Goal: Check status: Check status

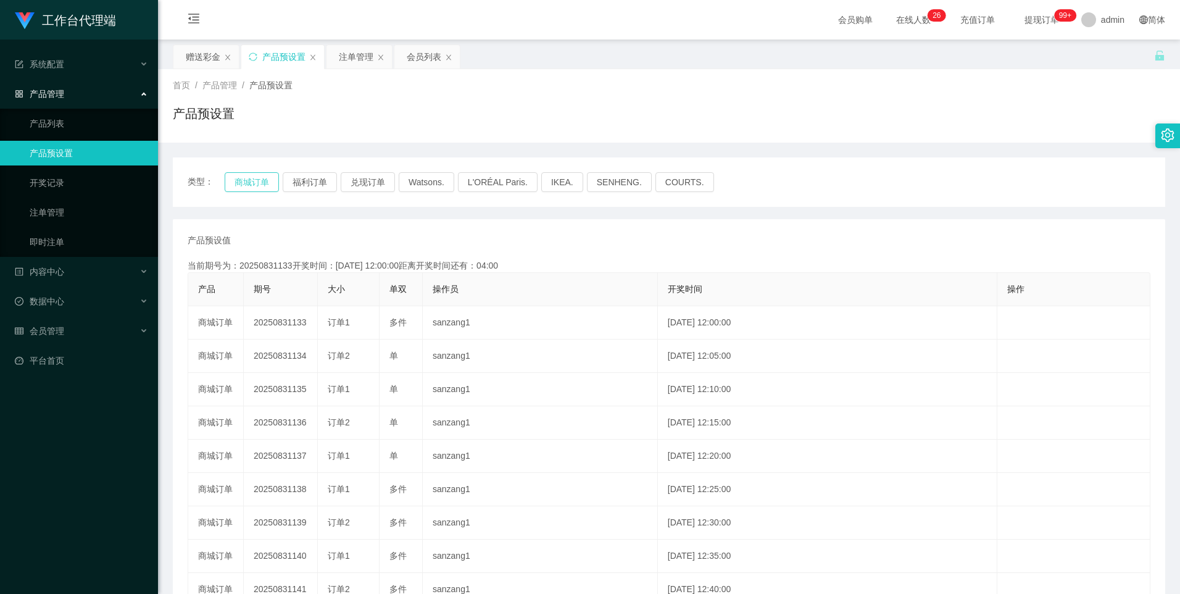
click at [247, 183] on button "商城订单" at bounding box center [252, 182] width 54 height 20
type button "k3wph"
click at [246, 177] on button "商城订单" at bounding box center [252, 182] width 54 height 20
click at [247, 181] on button "商城订单" at bounding box center [252, 182] width 54 height 20
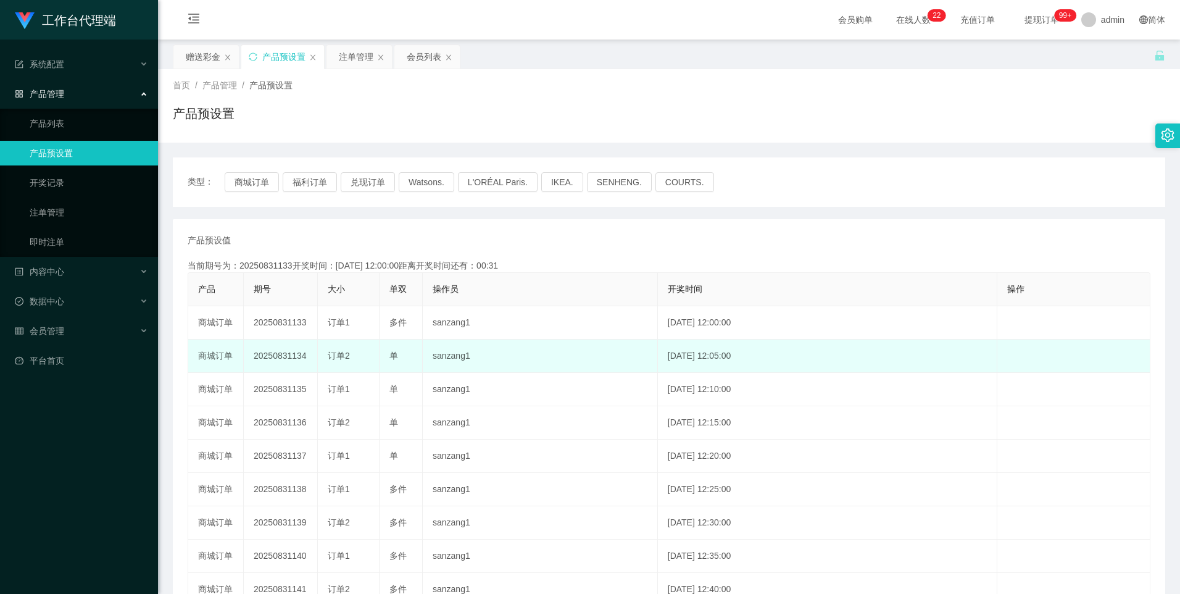
click at [287, 356] on td "20250831134" at bounding box center [281, 355] width 74 height 33
copy td "20250831134"
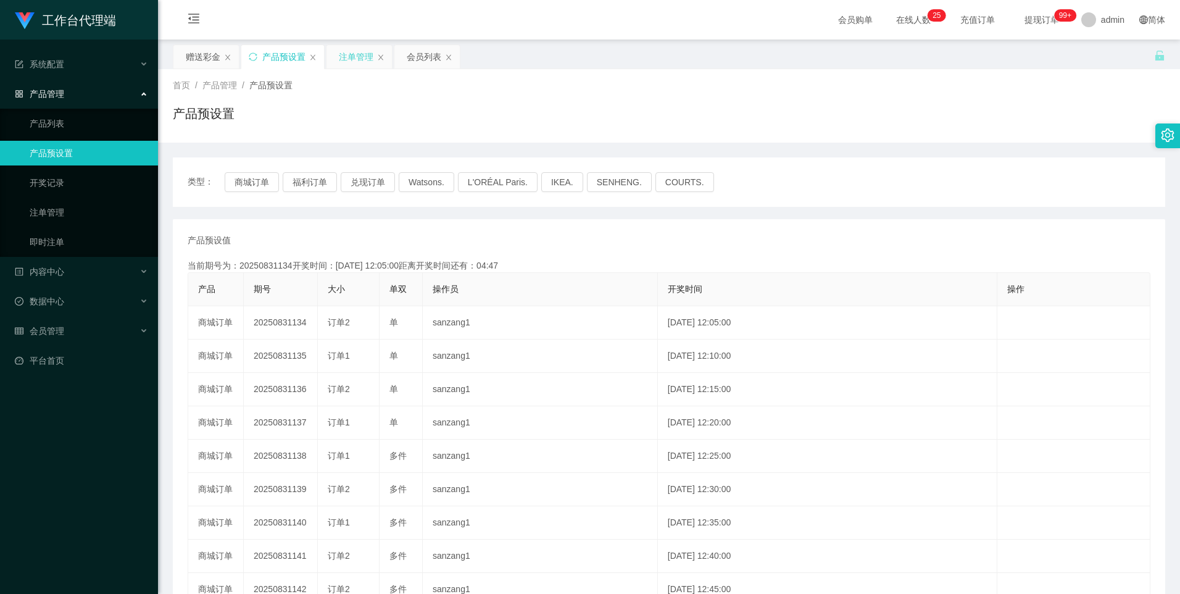
click at [356, 54] on div "注单管理" at bounding box center [356, 56] width 35 height 23
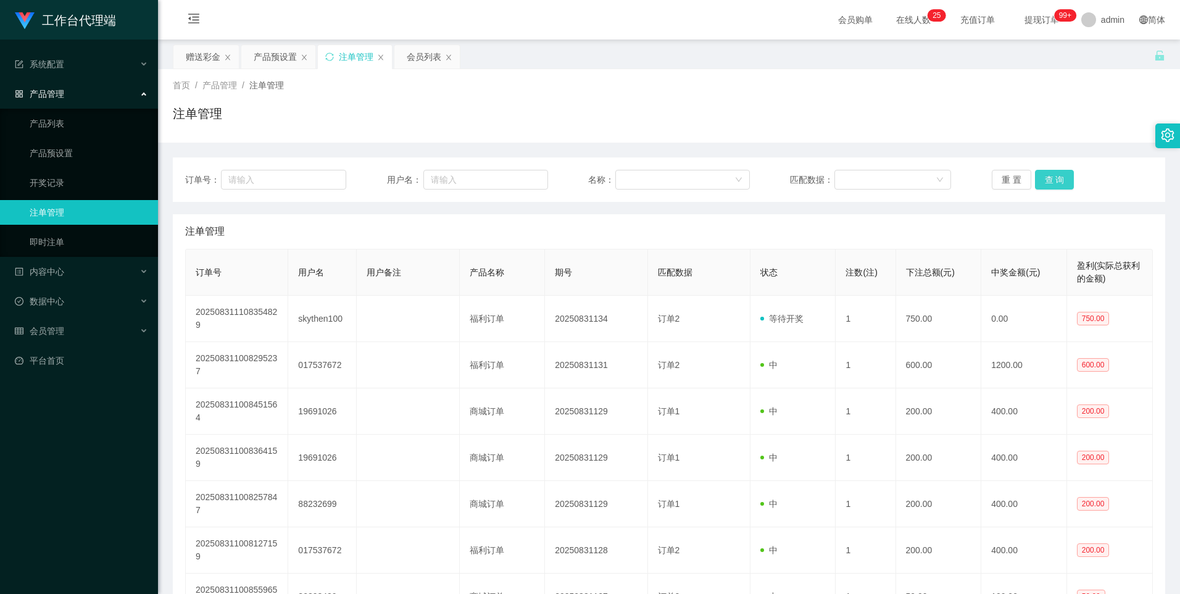
click at [1059, 179] on button "查 询" at bounding box center [1054, 180] width 39 height 20
click at [1053, 183] on button "查 询" at bounding box center [1054, 180] width 39 height 20
click at [1051, 179] on button "查 询" at bounding box center [1054, 180] width 39 height 20
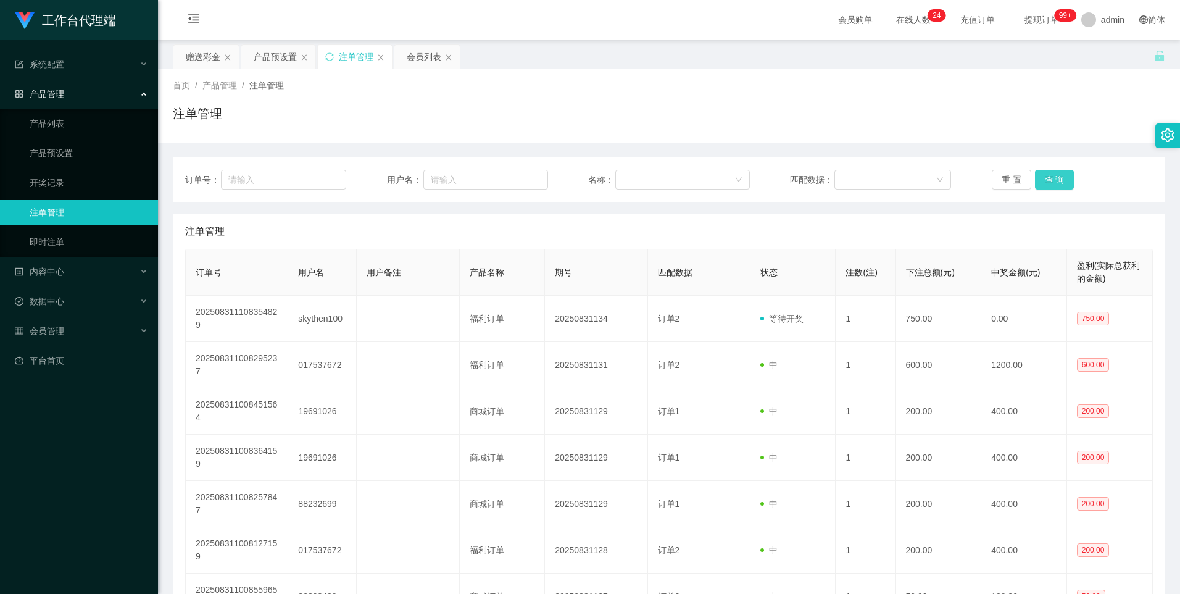
click at [1051, 179] on button "查 询" at bounding box center [1054, 180] width 39 height 20
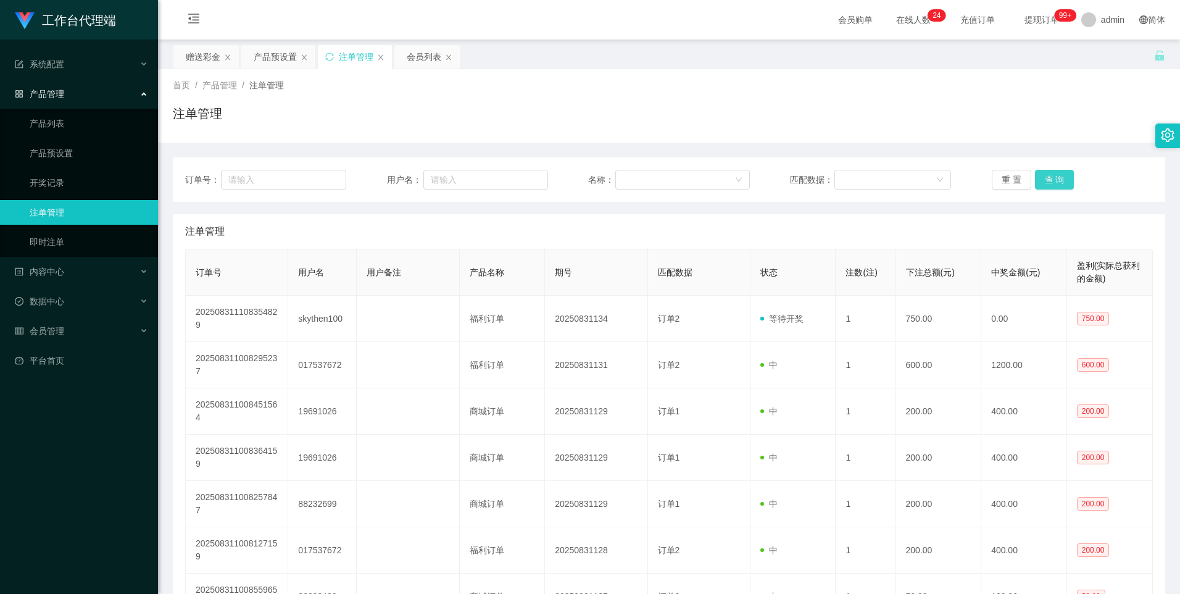
click at [1051, 179] on button "查 询" at bounding box center [1054, 180] width 39 height 20
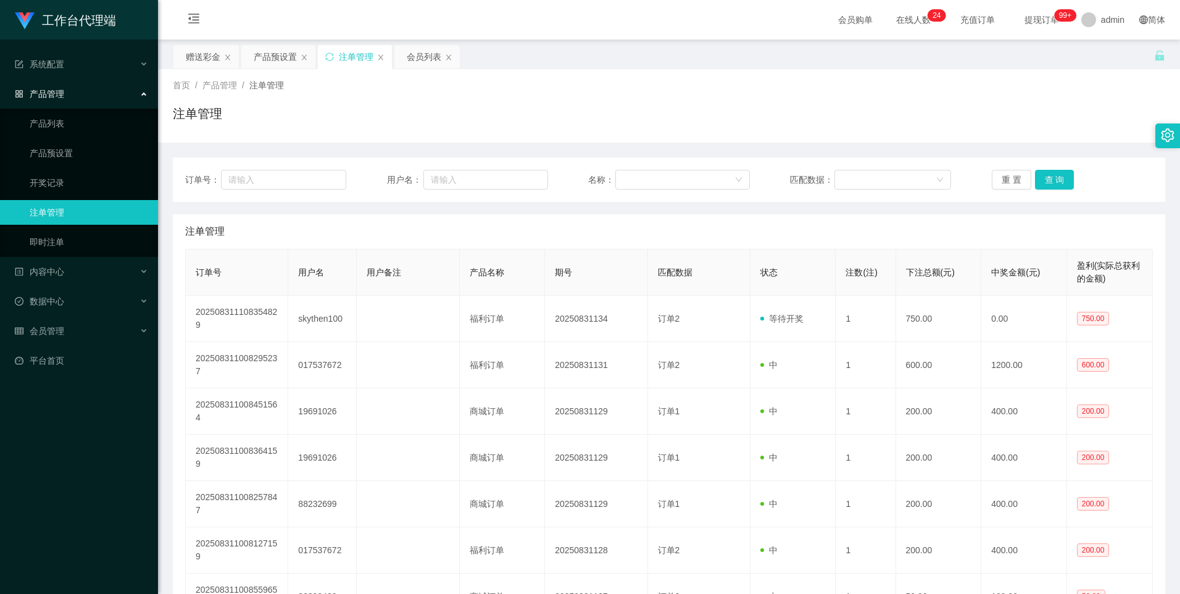
click at [1051, 179] on div "重 置 查 询" at bounding box center [1071, 180] width 161 height 20
click at [1051, 179] on button "查 询" at bounding box center [1054, 180] width 39 height 20
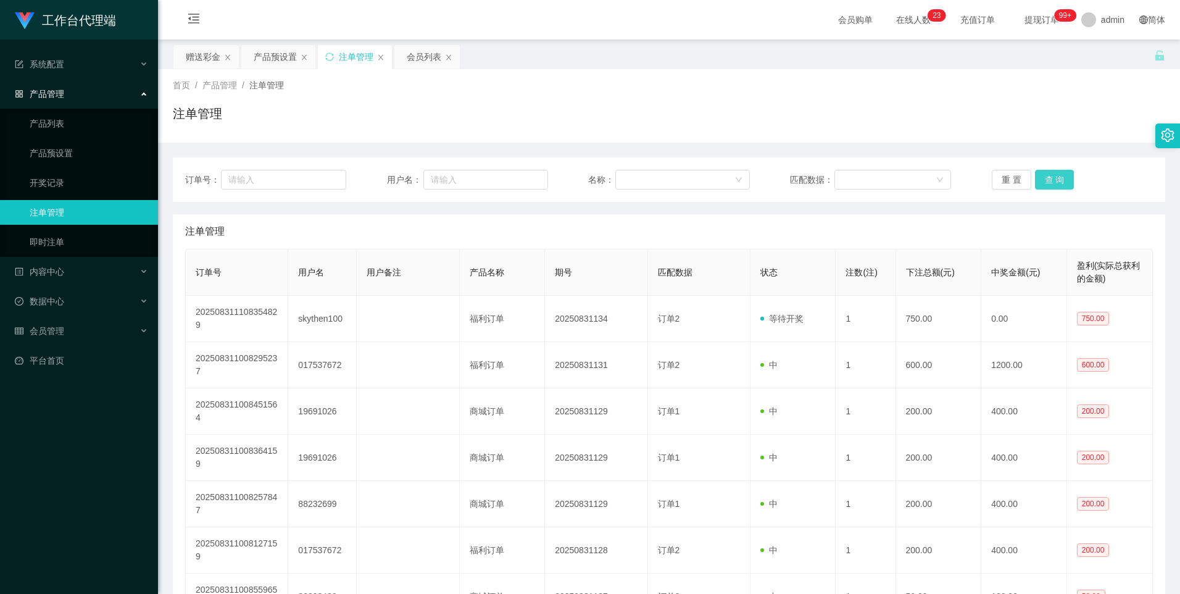
click at [1051, 179] on button "查 询" at bounding box center [1054, 180] width 39 height 20
click at [1051, 178] on button "查 询" at bounding box center [1054, 180] width 39 height 20
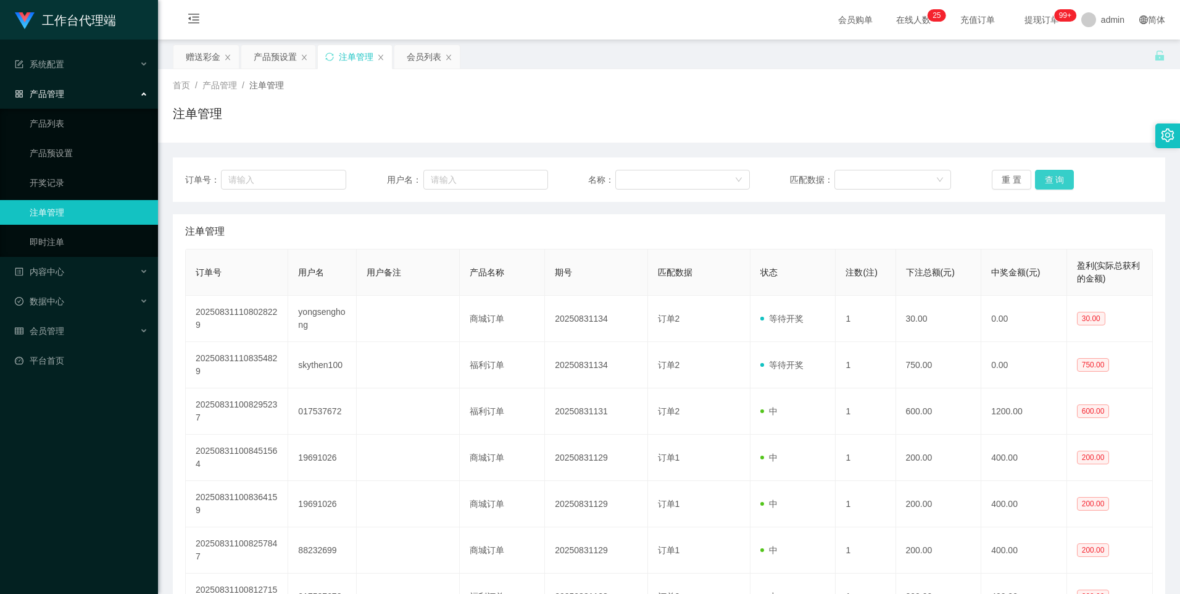
click at [1038, 183] on button "查 询" at bounding box center [1054, 180] width 39 height 20
drag, startPoint x: 288, startPoint y: 60, endPoint x: 288, endPoint y: 81, distance: 21.0
click at [288, 60] on div "产品预设置" at bounding box center [275, 56] width 43 height 23
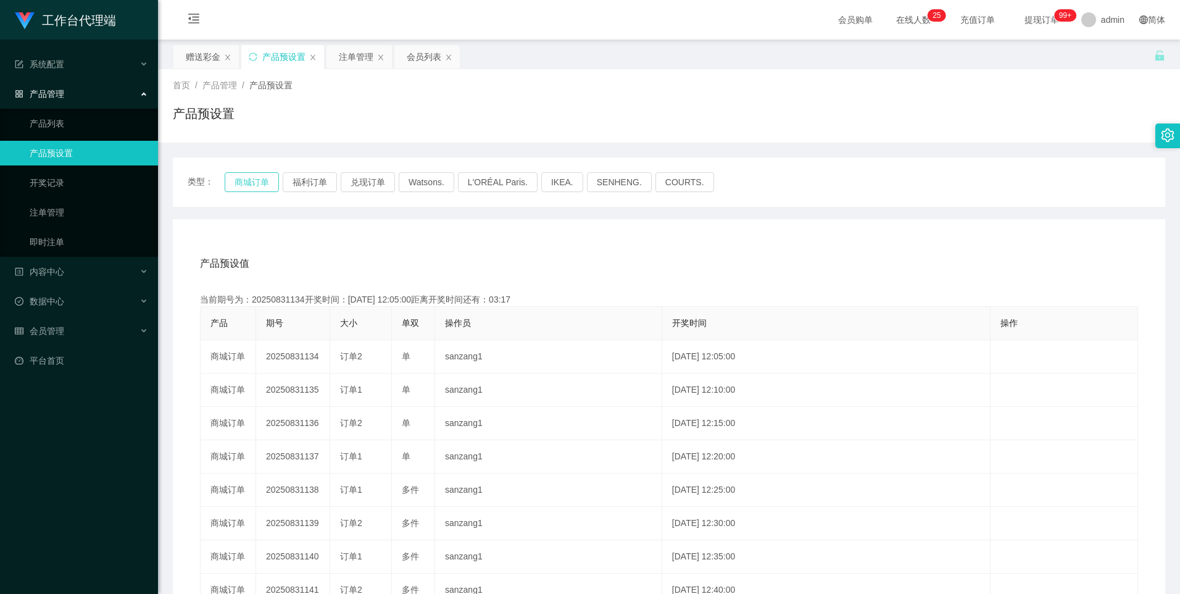
click at [270, 181] on button "商城订单" at bounding box center [252, 182] width 54 height 20
type button "k3wph"
click at [253, 180] on button "商城订单" at bounding box center [252, 182] width 54 height 20
